Goal: Task Accomplishment & Management: Complete application form

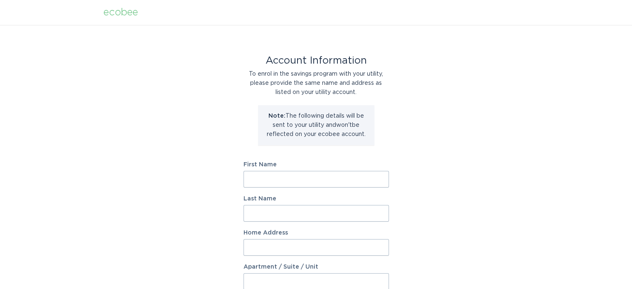
scroll to position [42, 0]
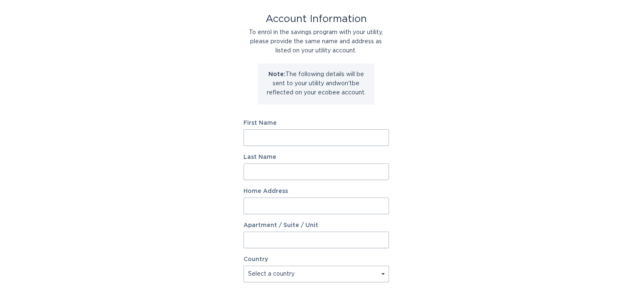
click at [333, 143] on input "First Name" at bounding box center [315, 137] width 145 height 17
type input "Issa"
type input "[PERSON_NAME]"
type input "[STREET_ADDRESS]"
select select "US"
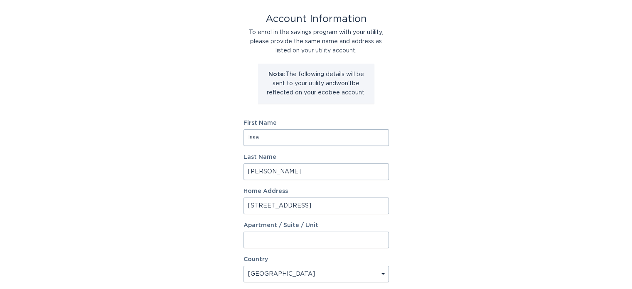
type input "[GEOGRAPHIC_DATA][PERSON_NAME]"
type input "46814"
select select "IN"
click at [176, 164] on div "Account Information To enrol in the savings program with your utility, please p…" at bounding box center [316, 212] width 632 height 459
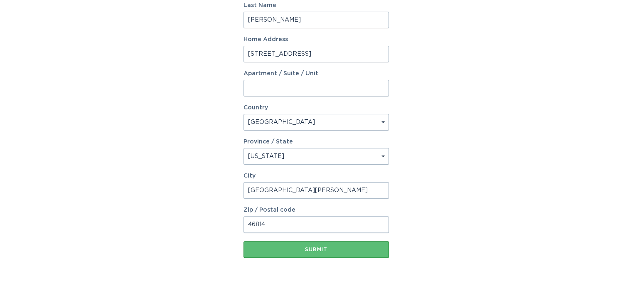
scroll to position [208, 0]
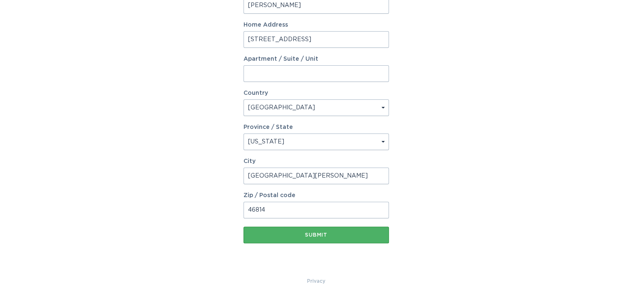
click at [302, 233] on div "Submit" at bounding box center [316, 234] width 137 height 5
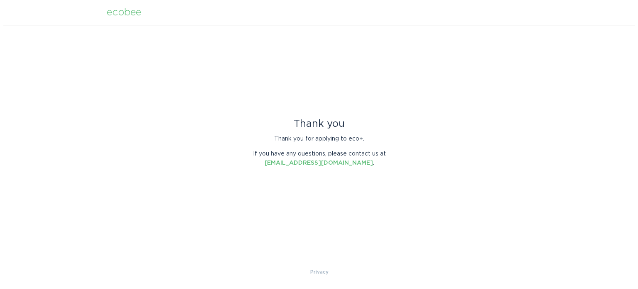
scroll to position [0, 0]
